Goal: Task Accomplishment & Management: Use online tool/utility

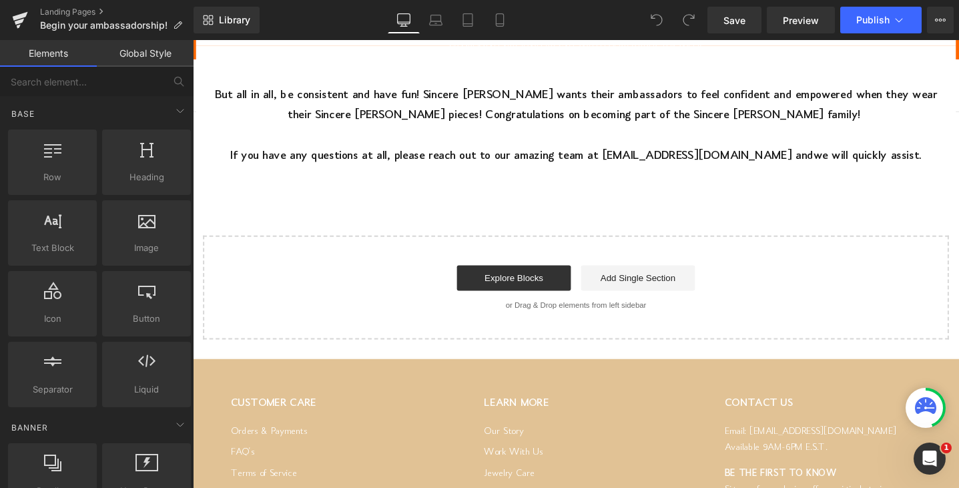
scroll to position [1818, 0]
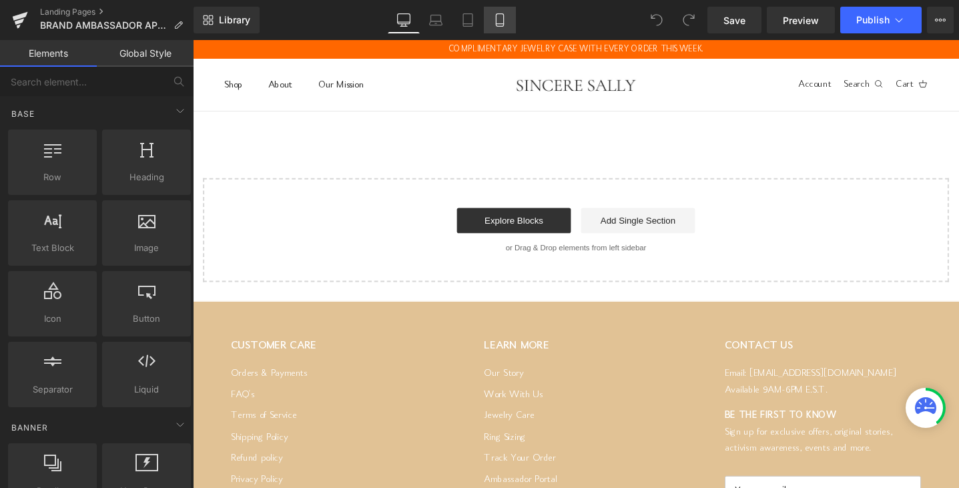
click at [503, 22] on icon at bounding box center [499, 20] width 7 height 13
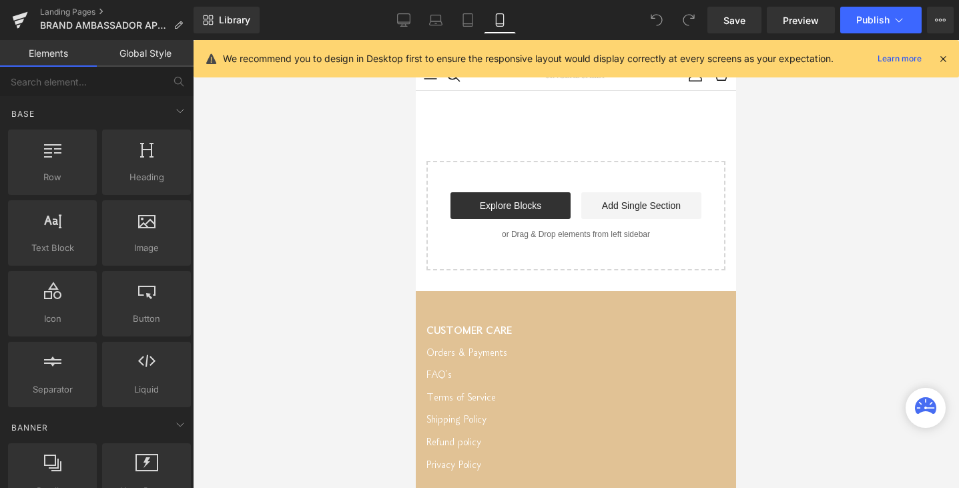
scroll to position [51, 0]
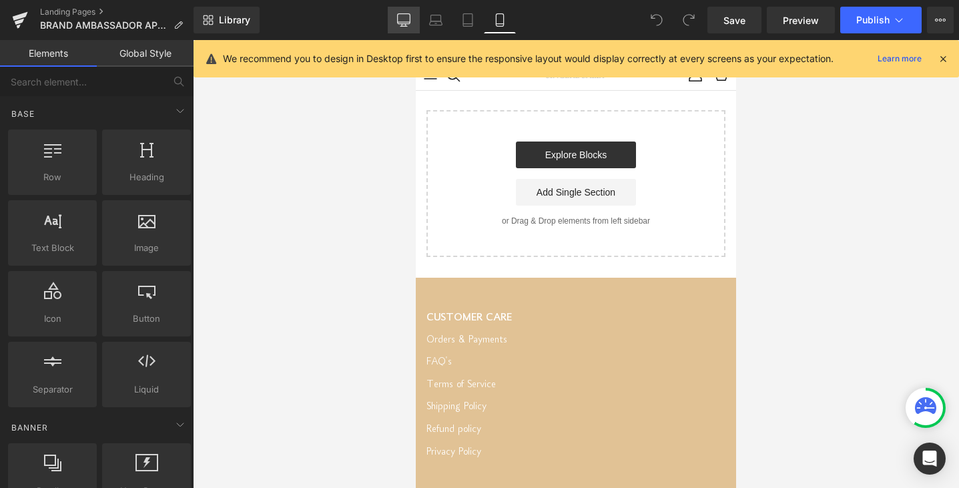
click at [408, 23] on icon at bounding box center [403, 19] width 13 height 13
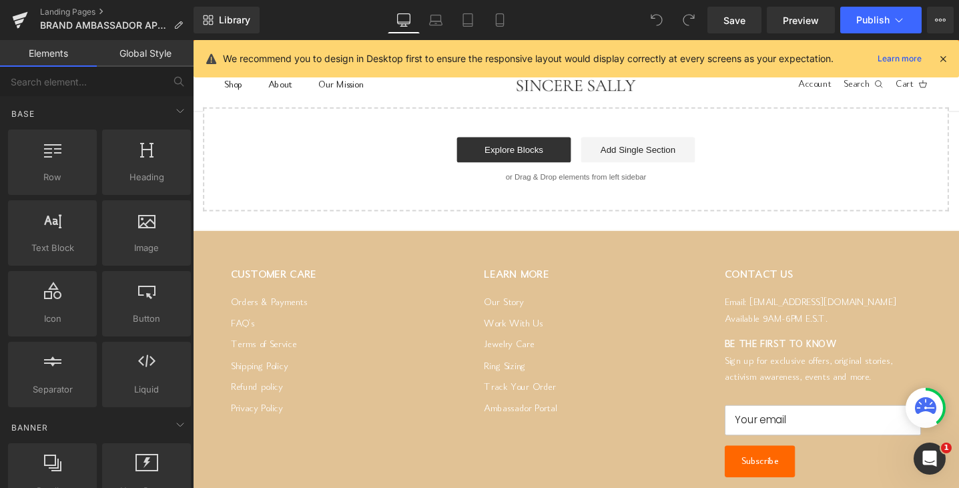
scroll to position [0, 0]
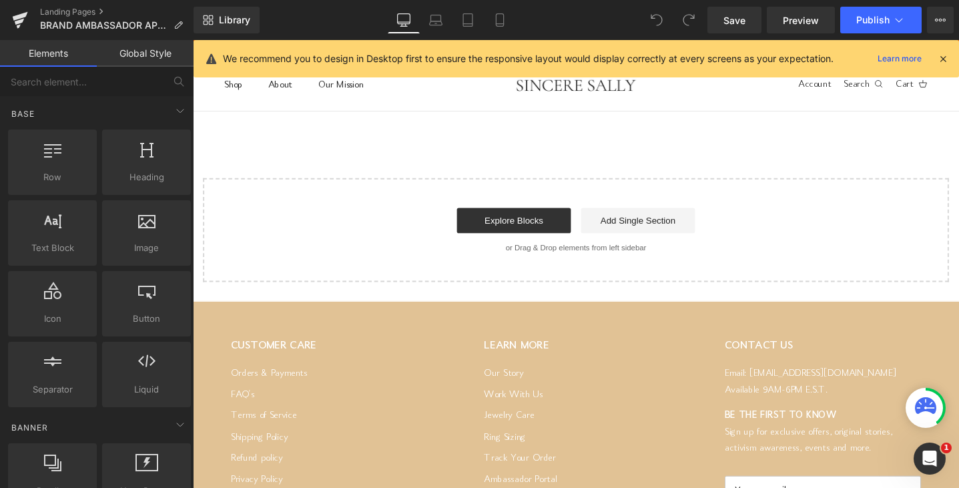
click at [653, 23] on icon at bounding box center [657, 20] width 12 height 12
click at [681, 23] on span at bounding box center [688, 20] width 27 height 27
click at [231, 26] on link "Library" at bounding box center [226, 20] width 66 height 27
click at [217, 19] on link "Library" at bounding box center [226, 20] width 66 height 27
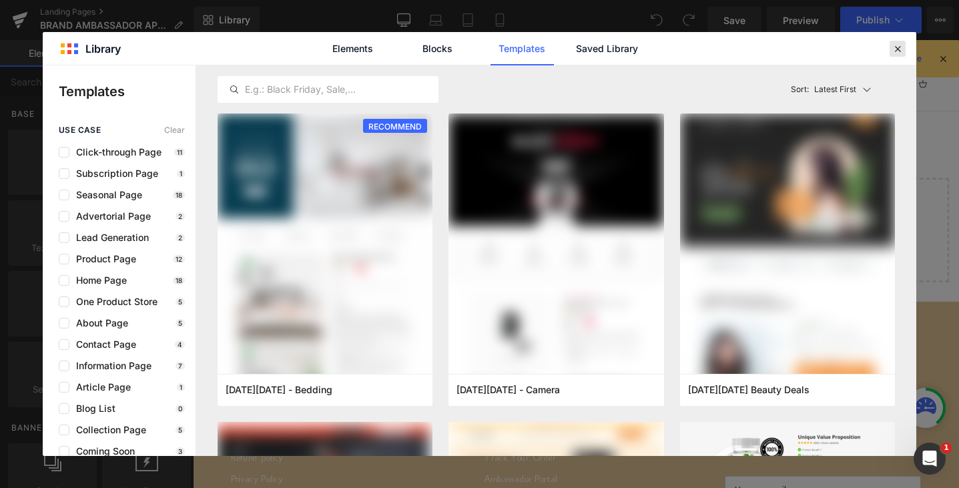
click at [899, 47] on icon at bounding box center [897, 49] width 12 height 12
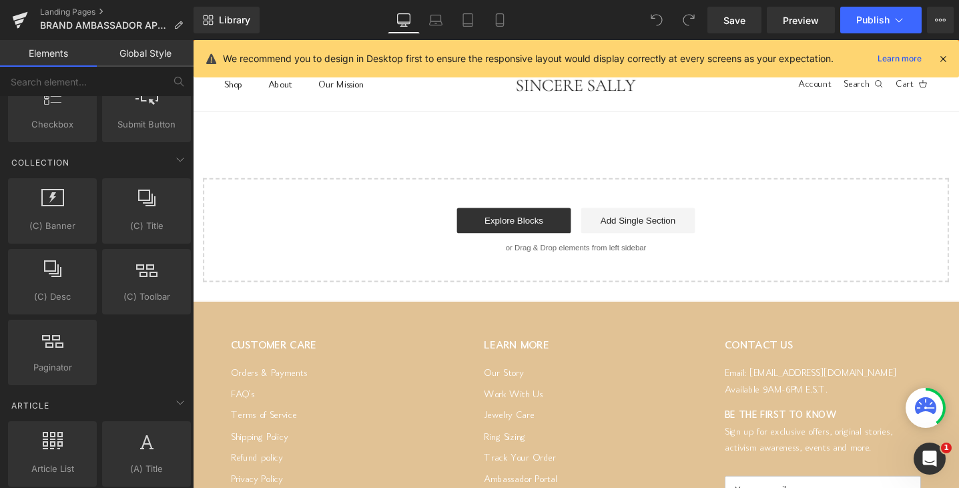
scroll to position [2168, 0]
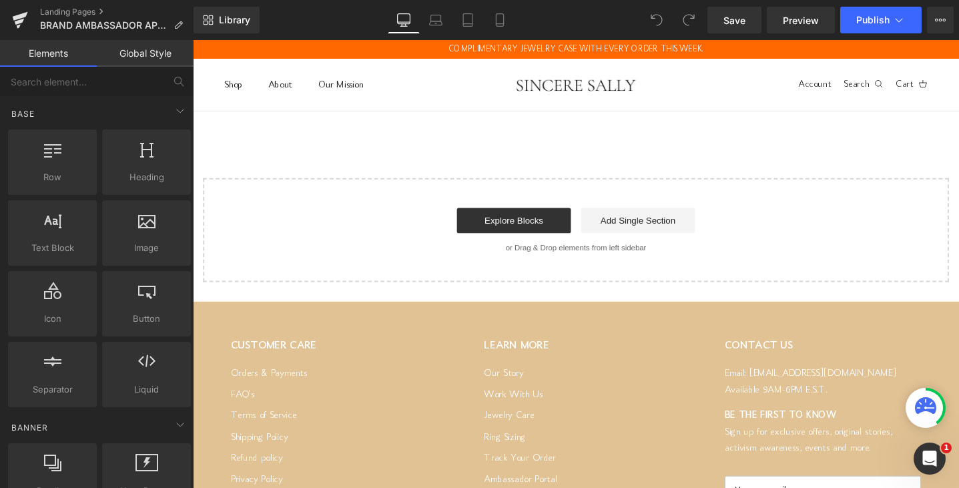
click at [143, 51] on link "Global Style" at bounding box center [145, 53] width 97 height 27
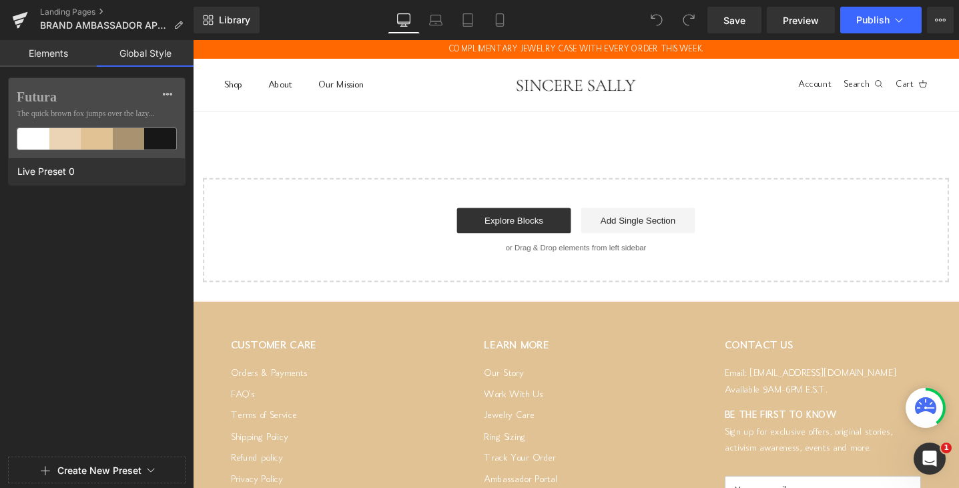
click at [59, 49] on link "Elements" at bounding box center [48, 53] width 97 height 27
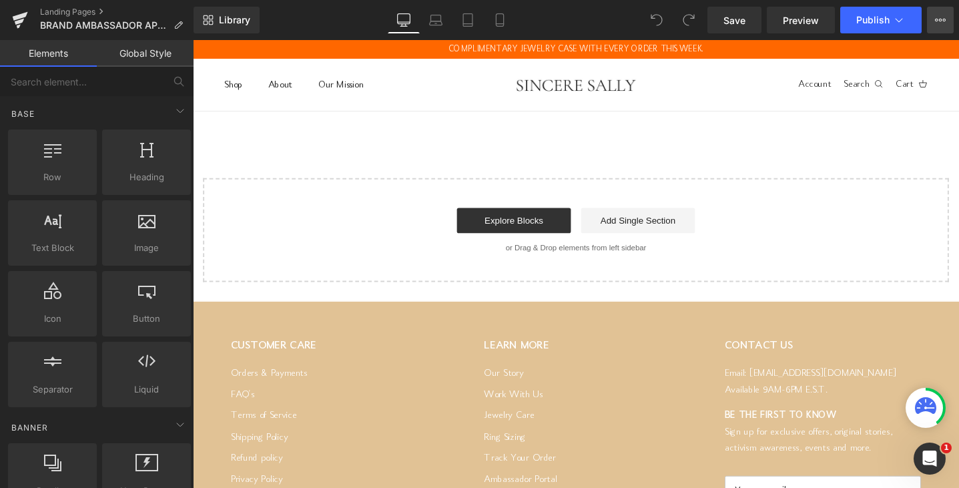
click at [942, 19] on icon at bounding box center [940, 20] width 11 height 11
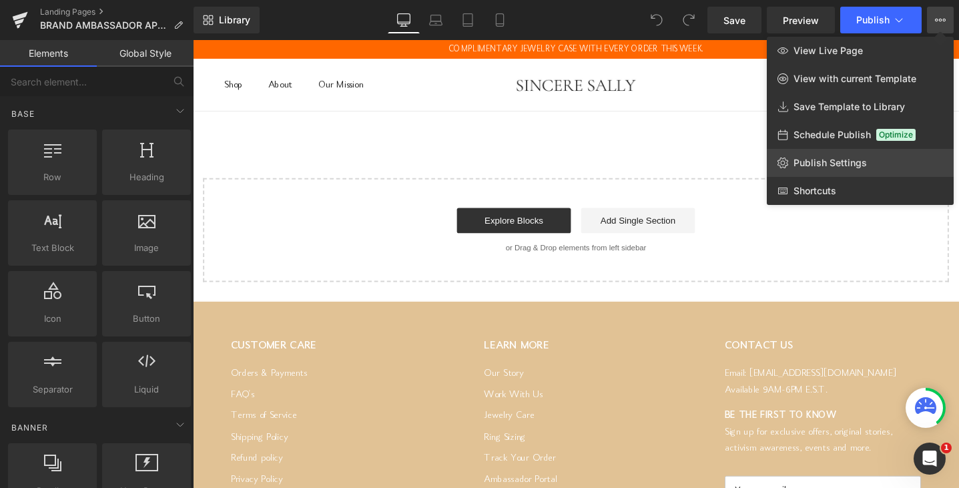
click at [830, 159] on span "Publish Settings" at bounding box center [829, 163] width 73 height 12
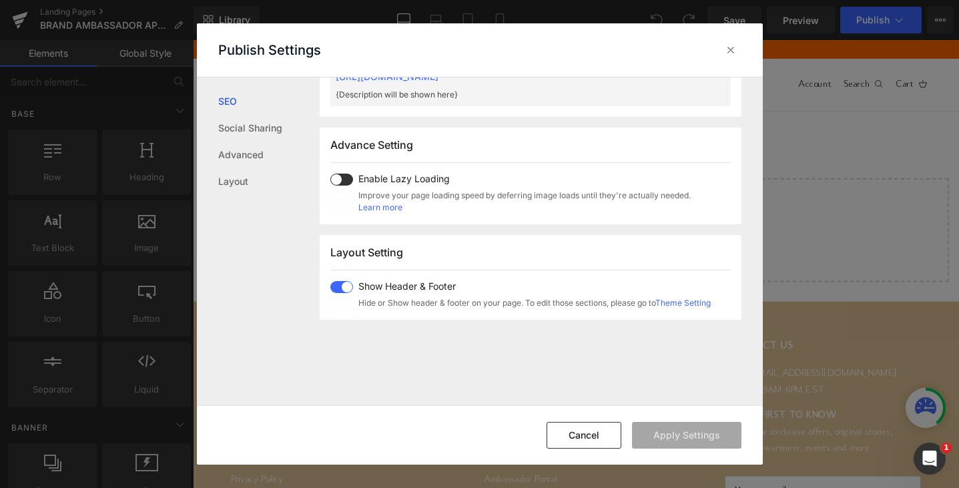
scroll to position [481, 0]
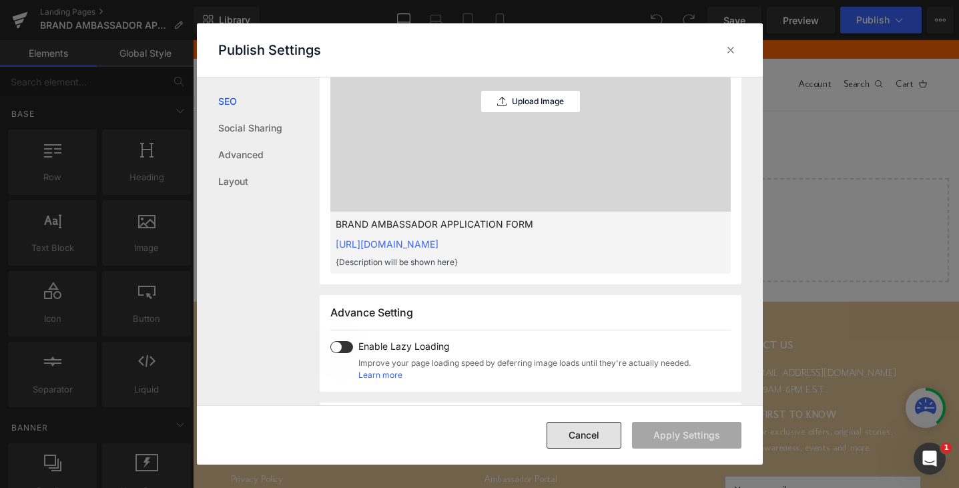
click at [592, 432] on button "Cancel" at bounding box center [583, 435] width 75 height 27
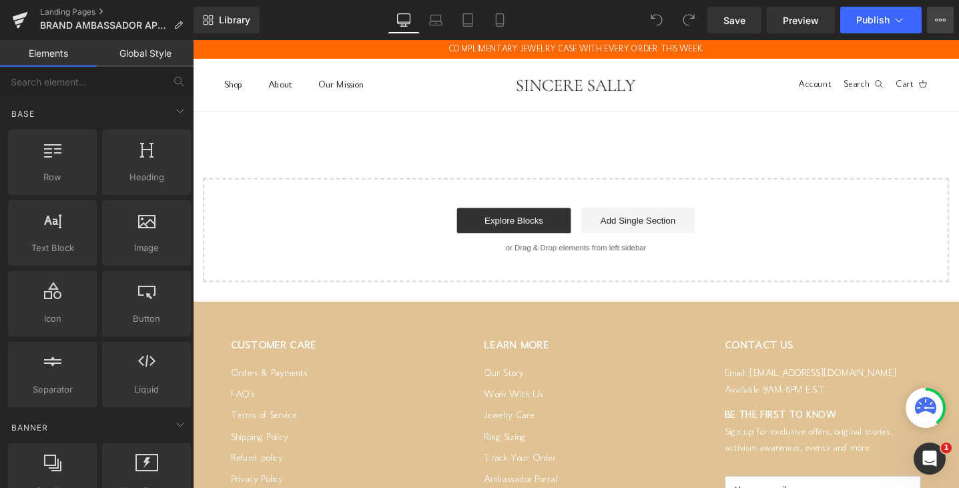
click at [950, 21] on button "View Live Page View with current Template Save Template to Library Schedule Pub…" at bounding box center [940, 20] width 27 height 27
